Goal: Information Seeking & Learning: Learn about a topic

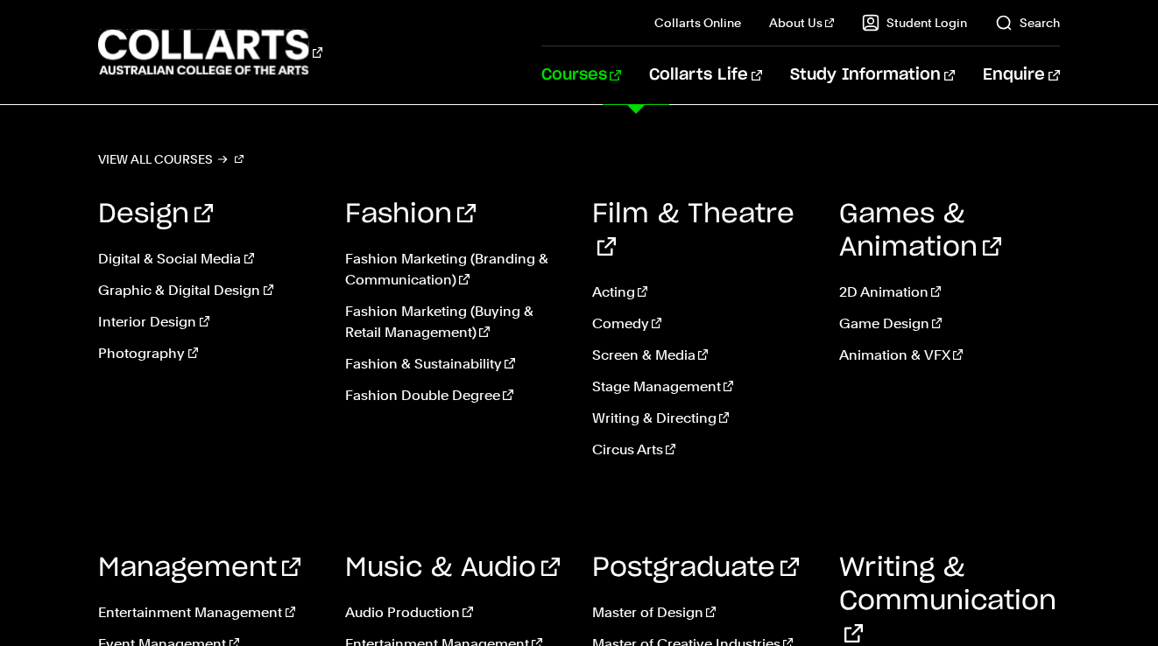
click at [621, 70] on link "Courses" at bounding box center [581, 75] width 80 height 58
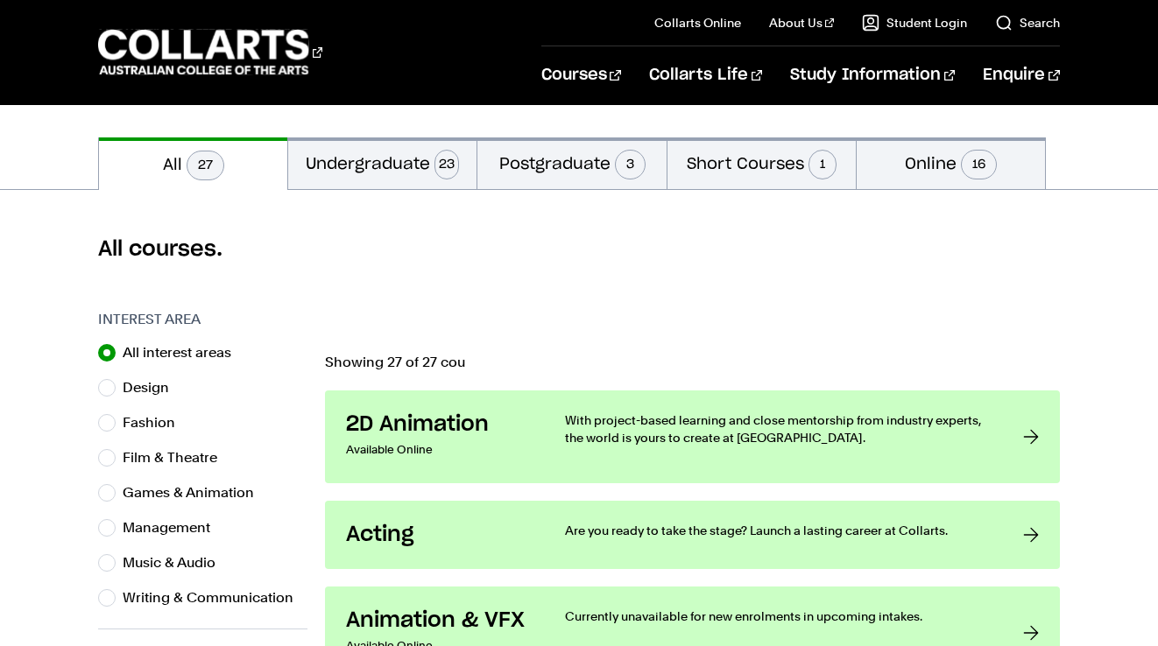
scroll to position [388, 0]
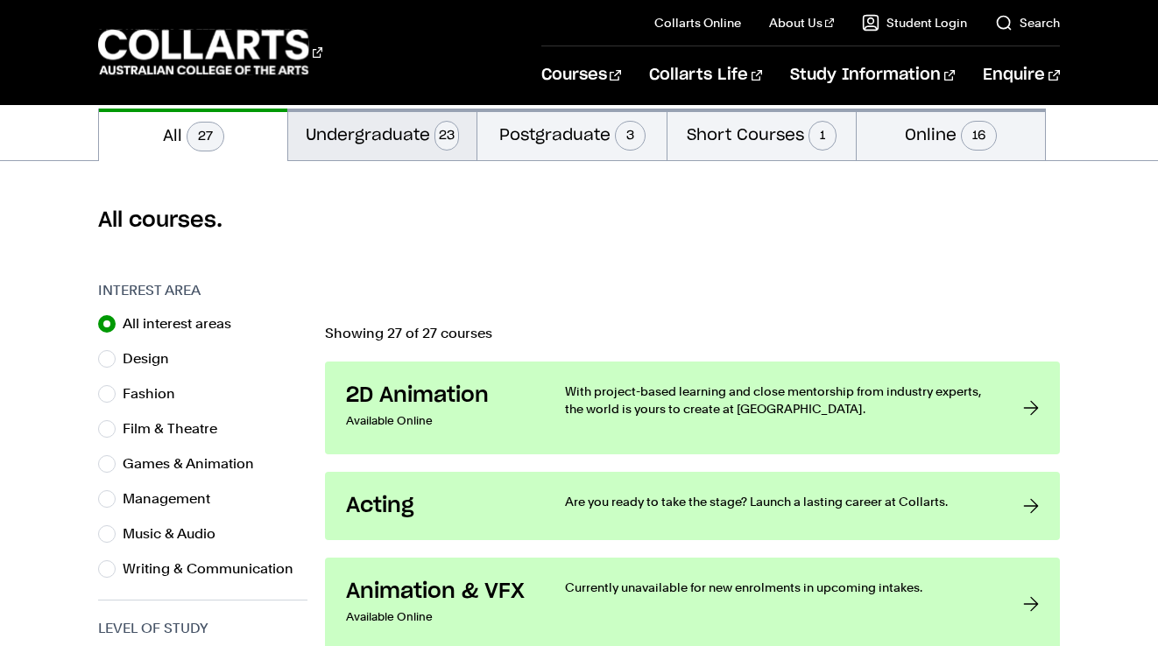
click at [390, 137] on button "Undergraduate 23" at bounding box center [382, 135] width 188 height 52
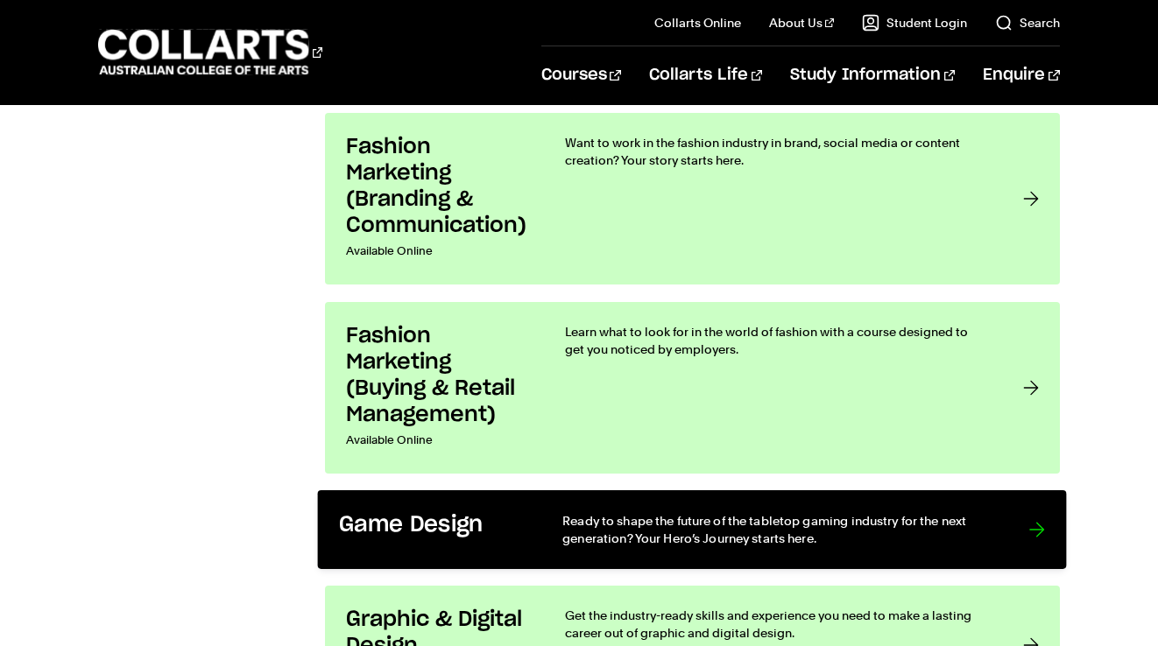
scroll to position [2093, 0]
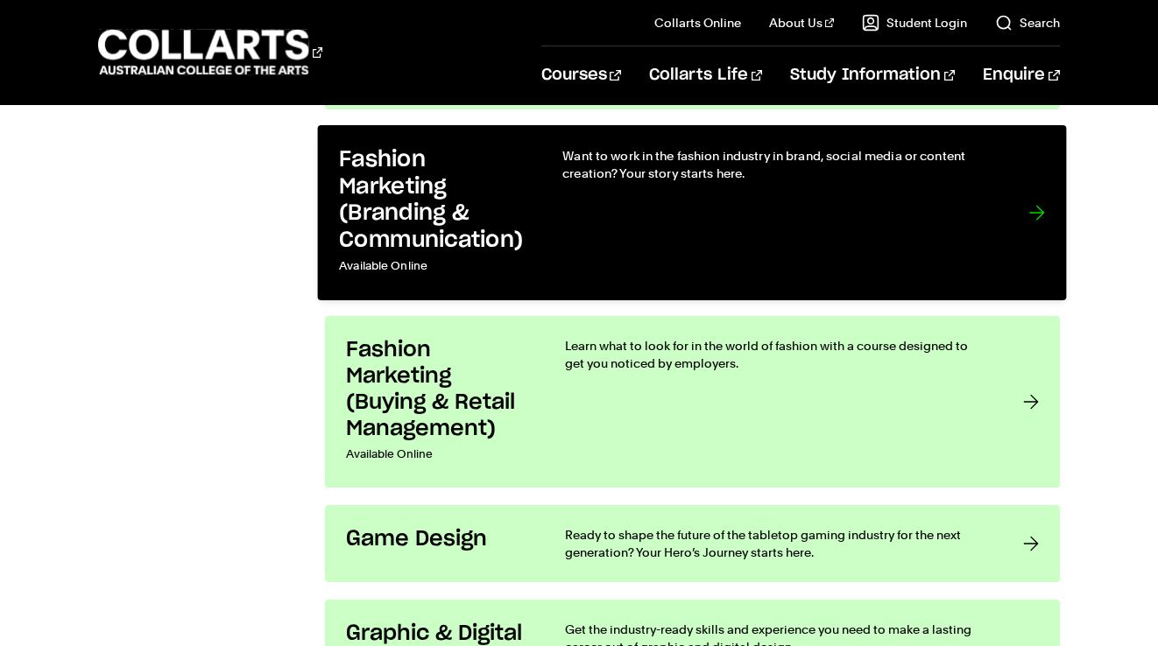
click at [668, 231] on div "Want to work in the fashion industry in brand, social media or content creation…" at bounding box center [777, 213] width 431 height 132
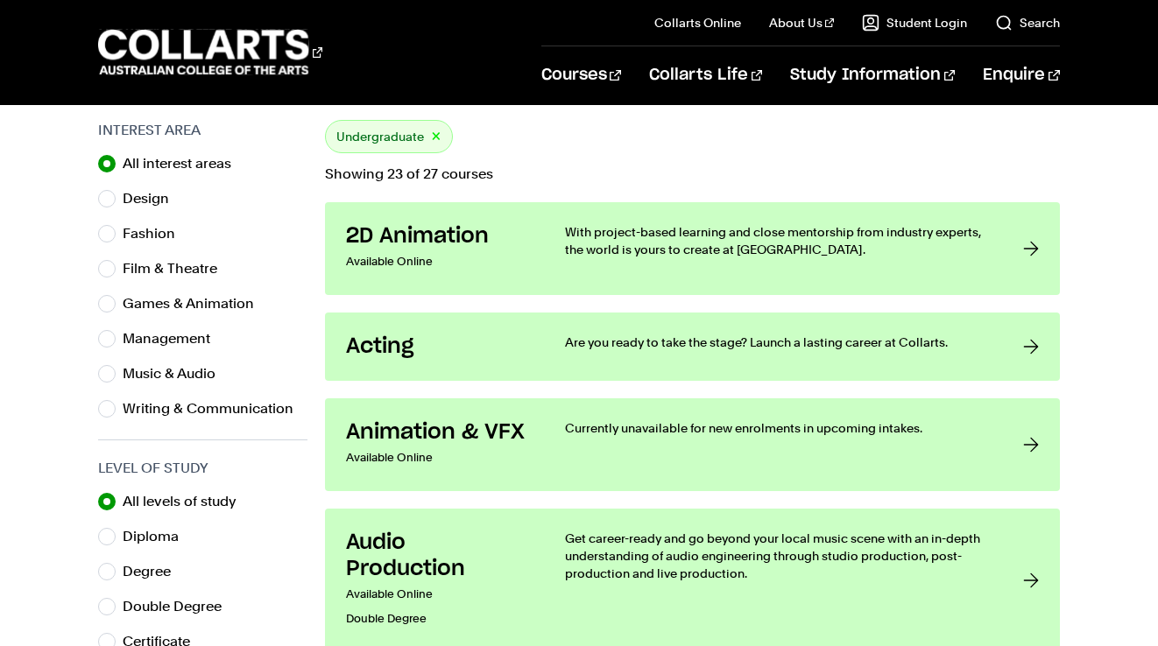
scroll to position [497, 0]
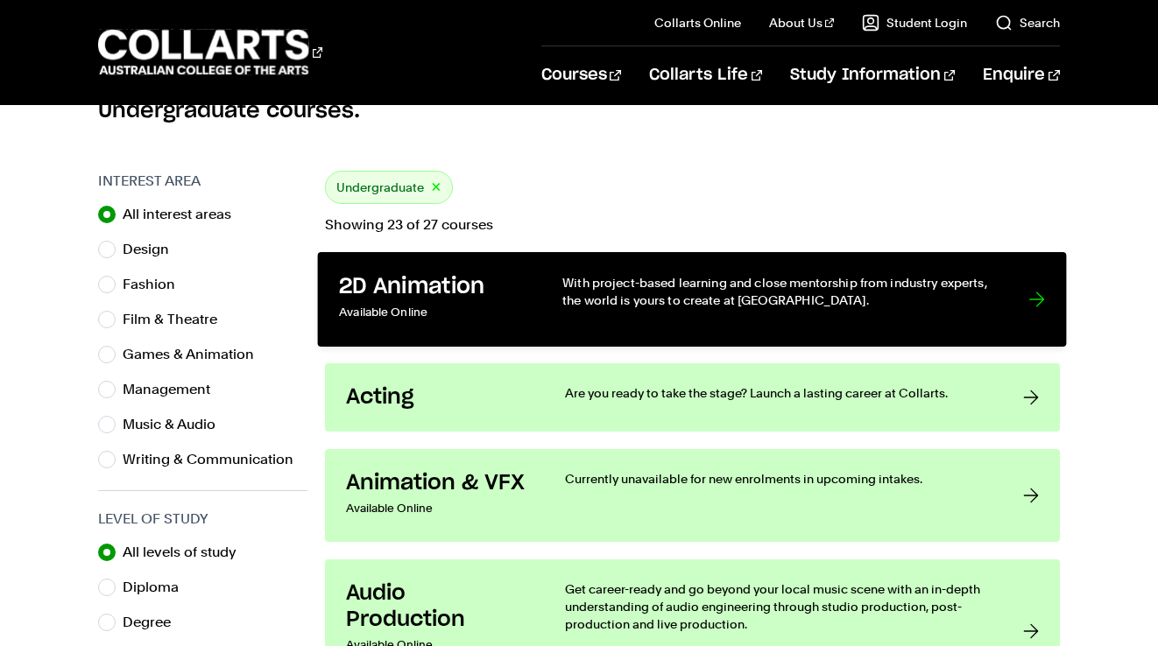
click at [481, 297] on h3 "2D Animation" at bounding box center [432, 287] width 187 height 27
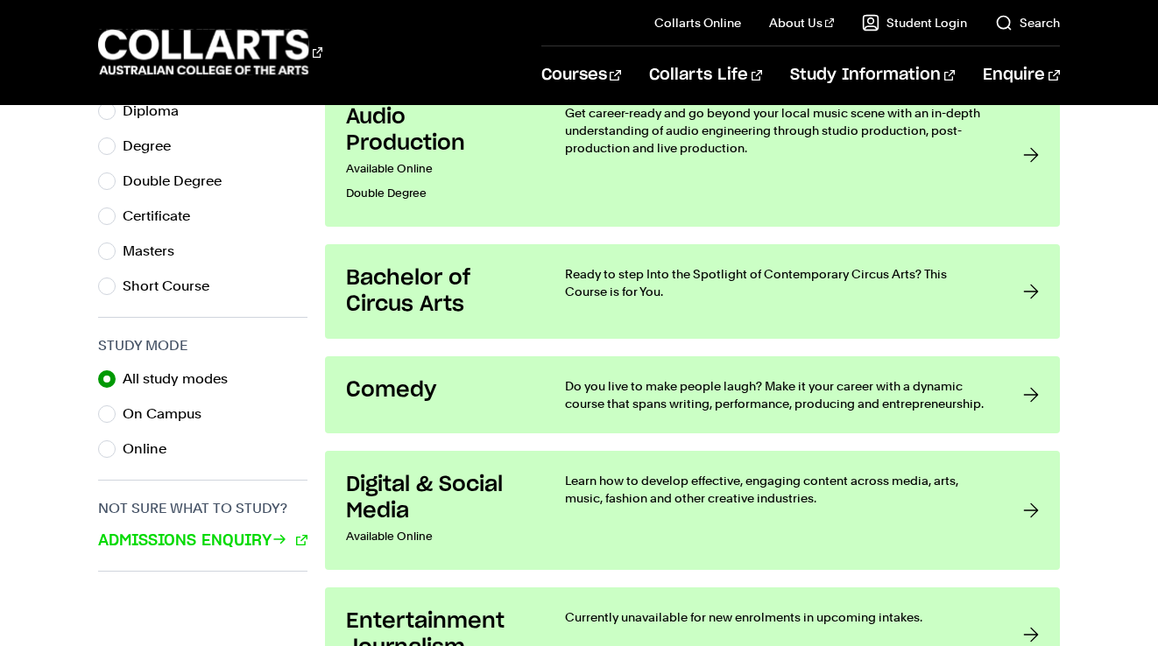
scroll to position [1047, 0]
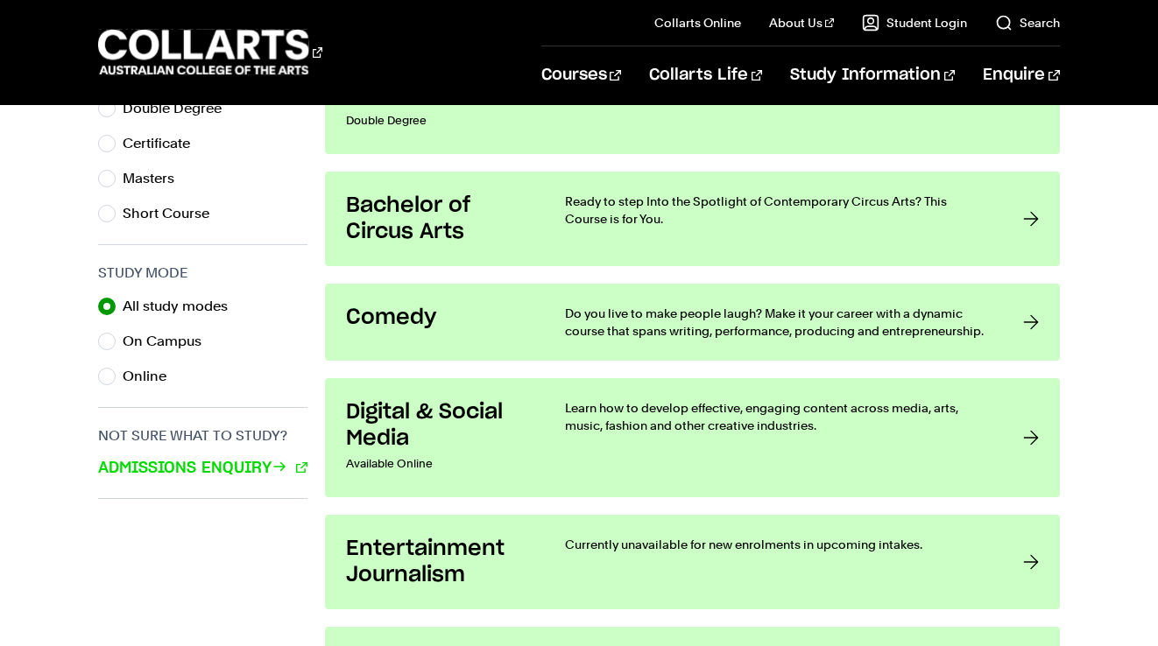
click at [540, 420] on link "Digital & Social Media Available Online Learn how to develop effective, engagin…" at bounding box center [692, 437] width 734 height 119
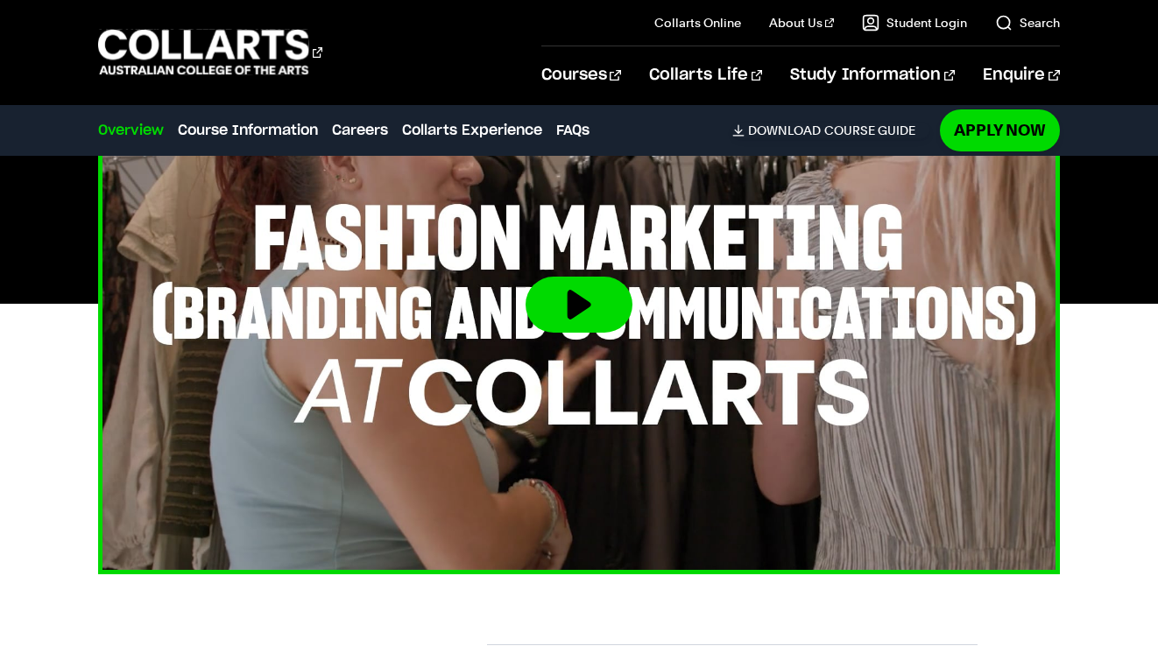
scroll to position [743, 0]
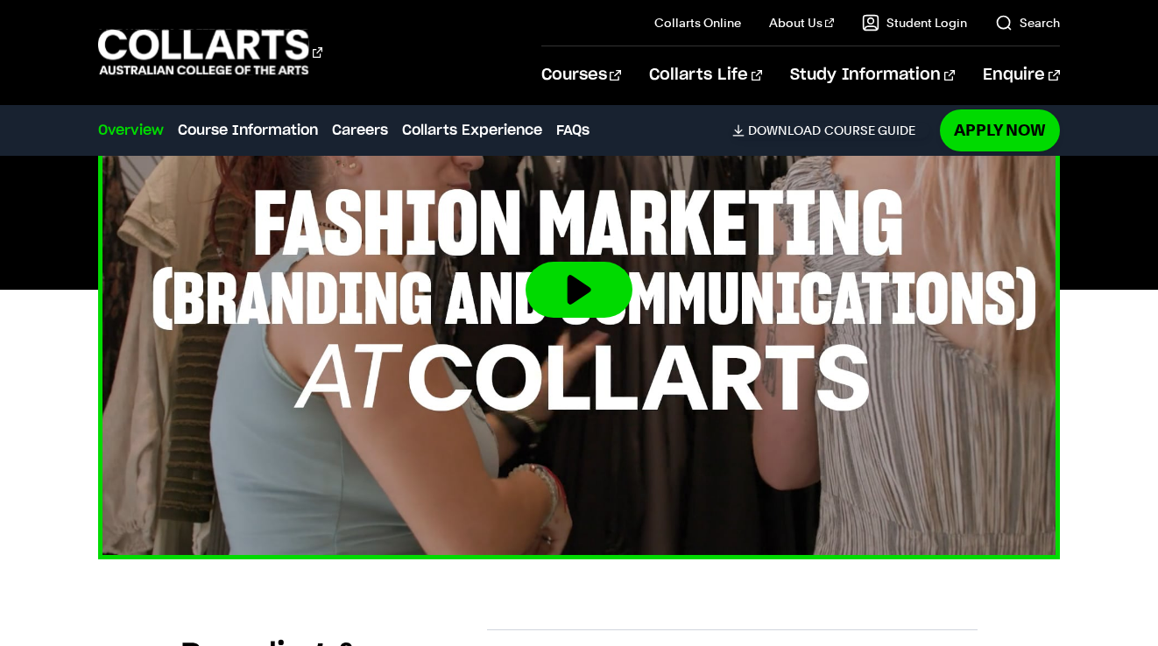
click at [576, 294] on button at bounding box center [579, 290] width 107 height 56
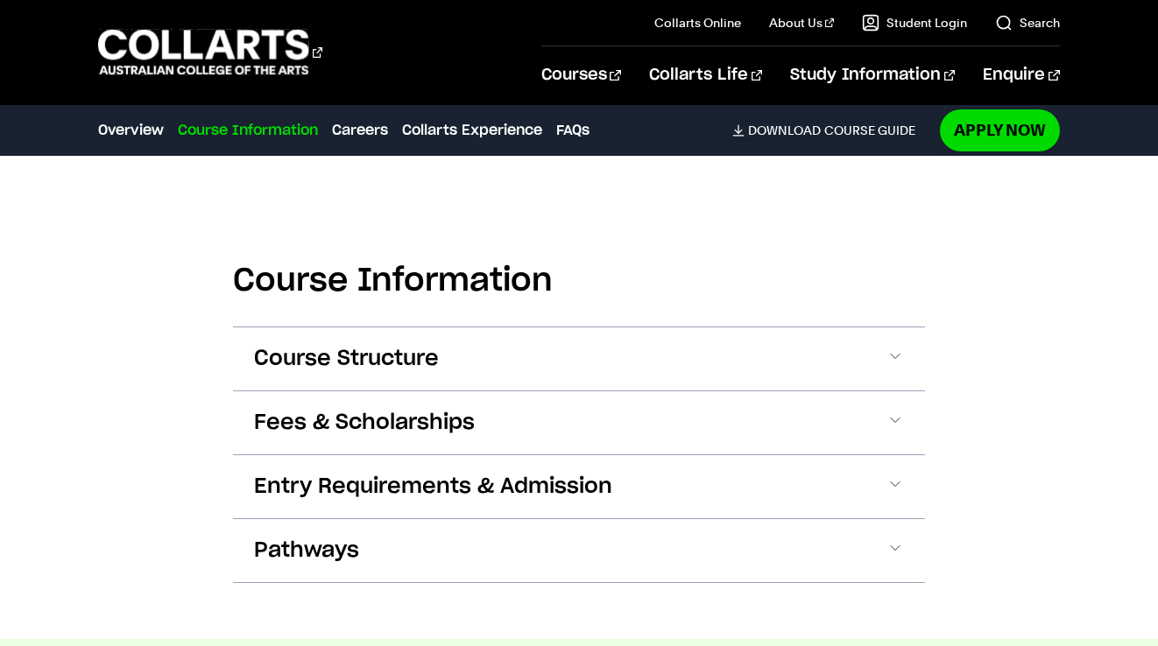
scroll to position [1965, 0]
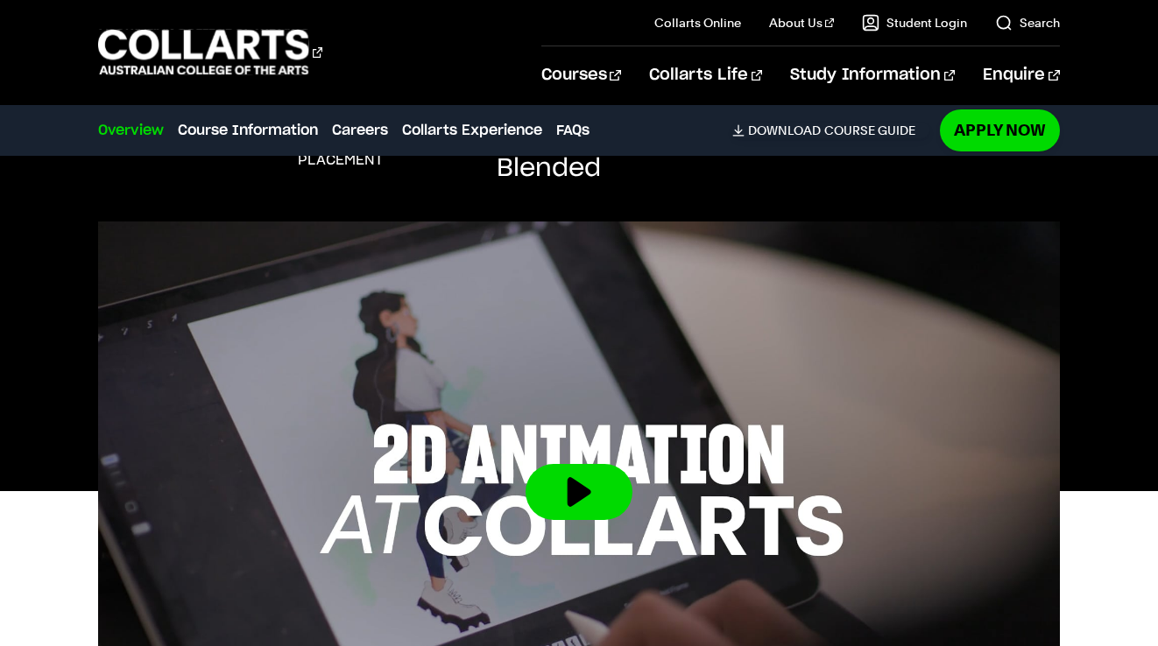
scroll to position [442, 0]
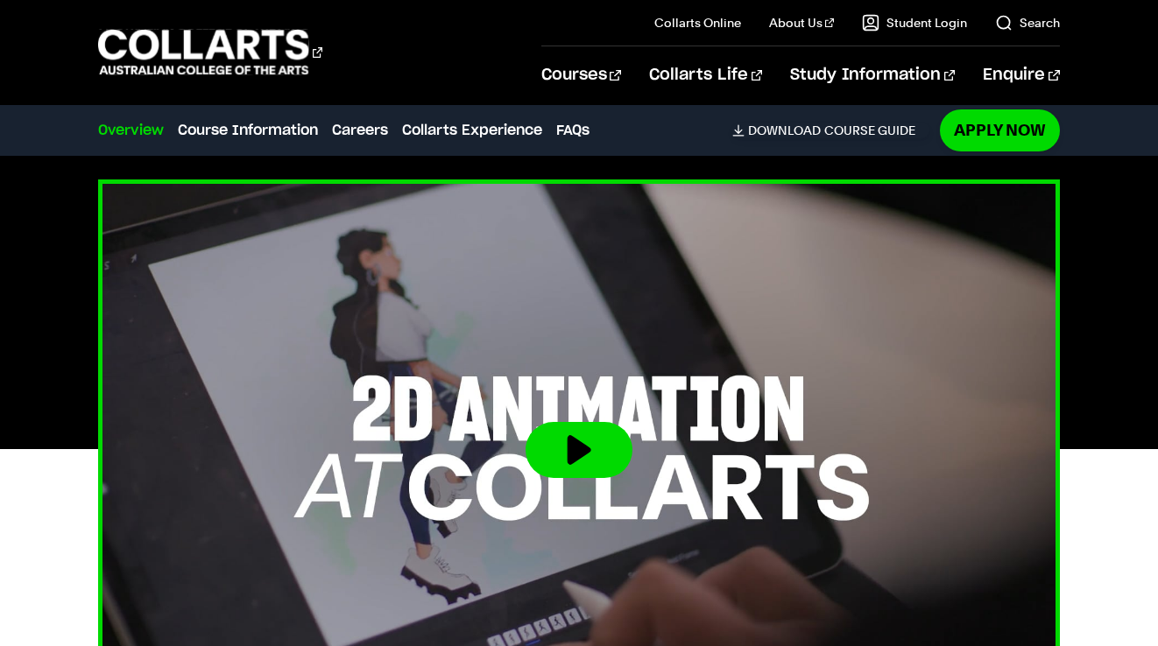
click at [582, 446] on button at bounding box center [579, 450] width 107 height 56
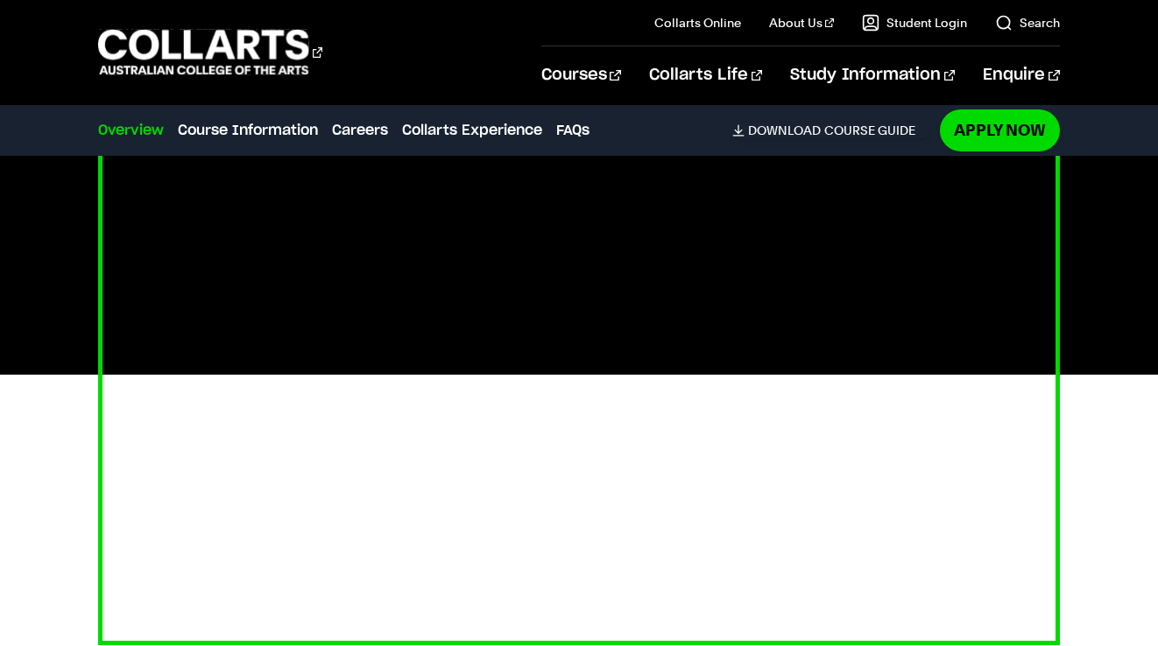
scroll to position [603, 0]
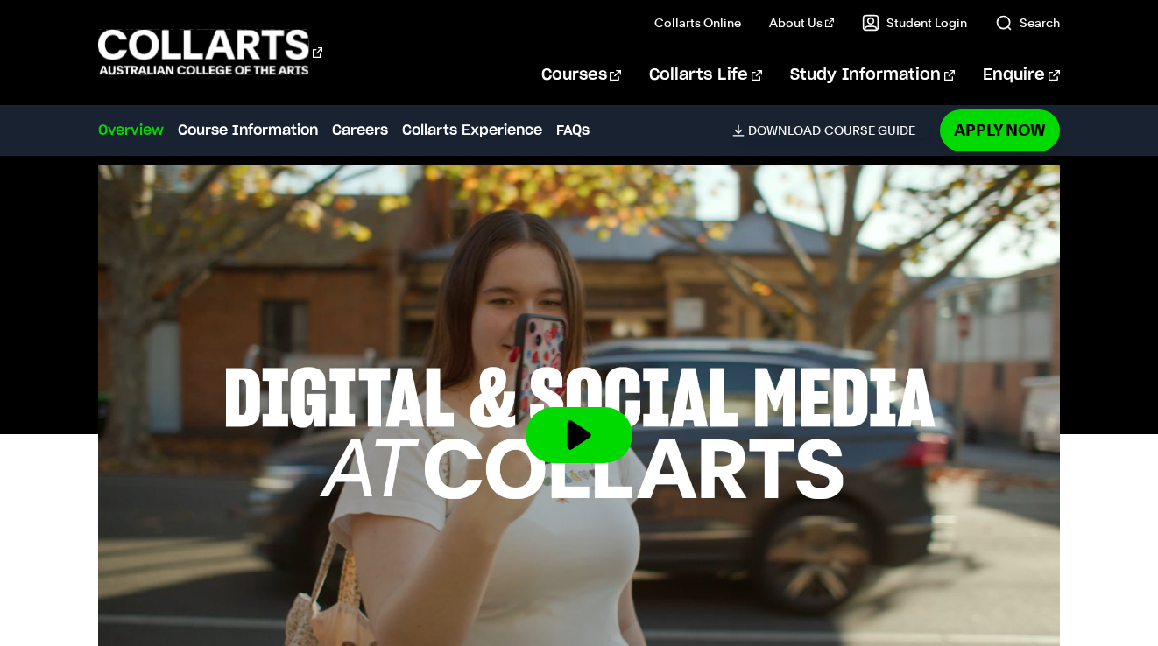
scroll to position [675, 0]
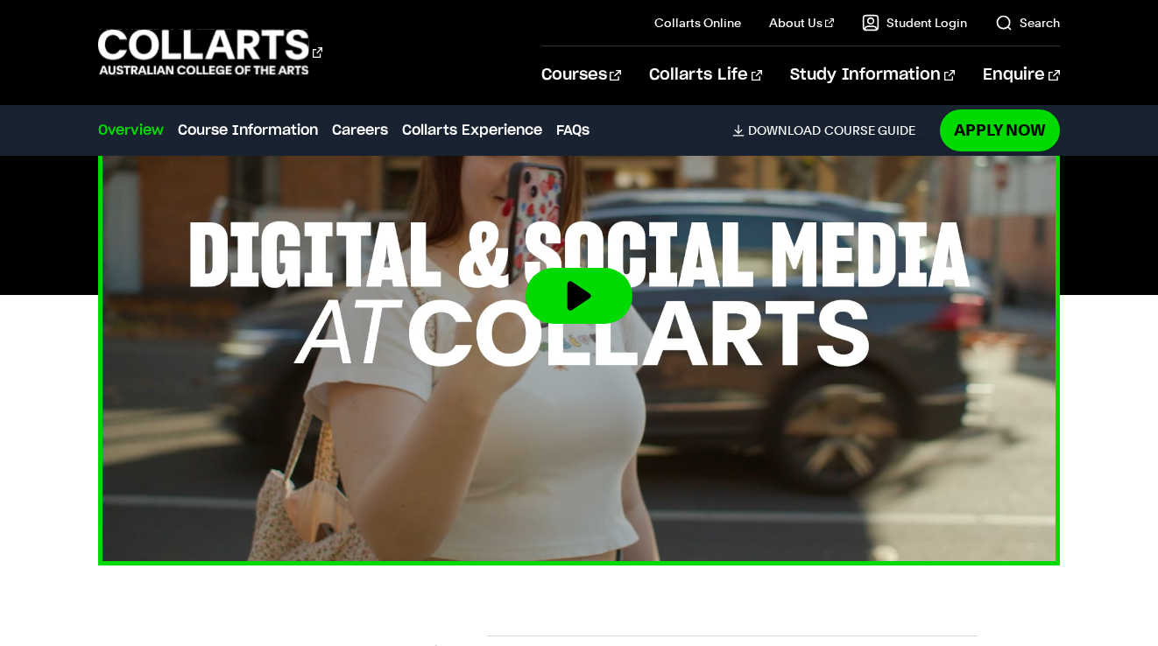
click at [568, 300] on button at bounding box center [579, 296] width 107 height 56
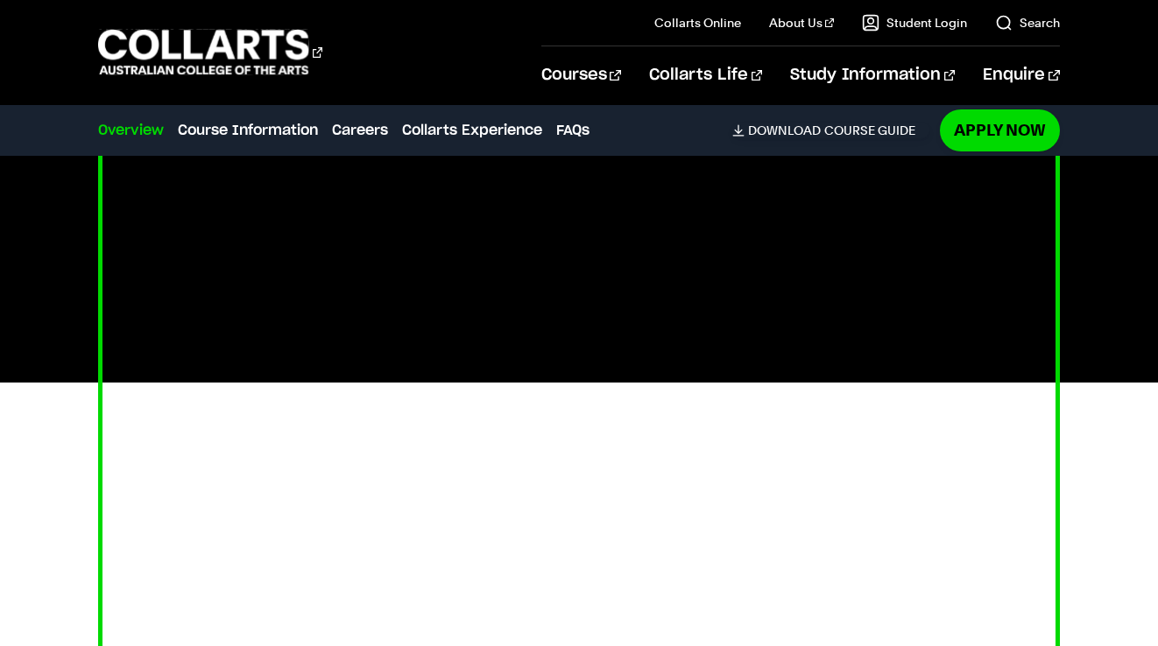
scroll to position [585, 0]
